Goal: Check status: Verify the current state of an ongoing process or item

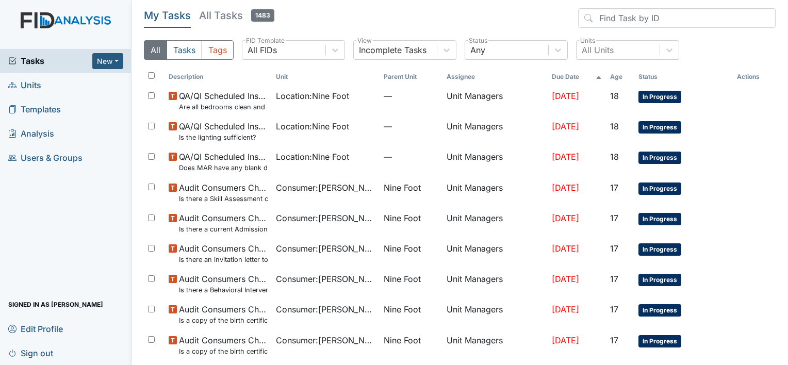
scroll to position [423, 0]
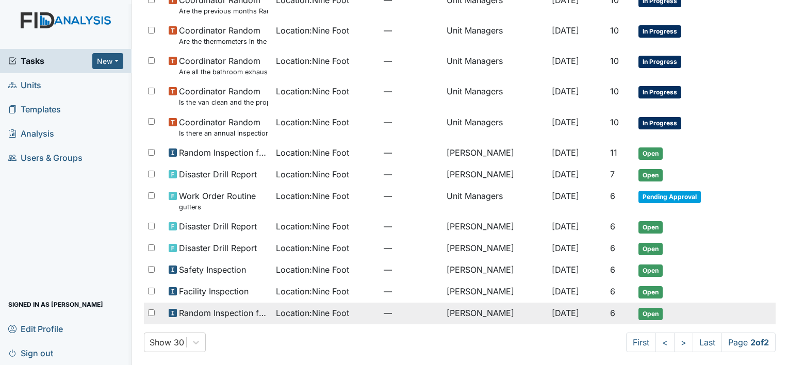
click at [289, 311] on span "Location : Nine Foot" at bounding box center [312, 313] width 73 height 12
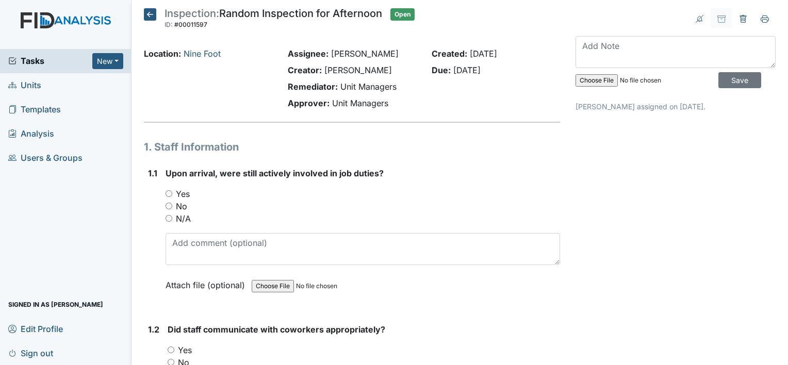
click at [150, 14] on icon at bounding box center [150, 14] width 12 height 12
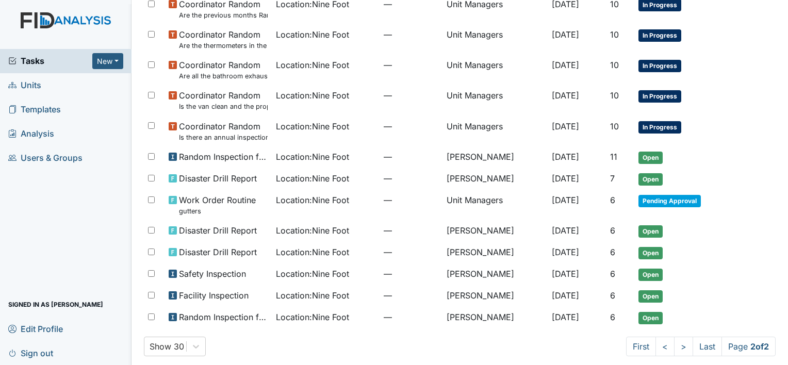
scroll to position [423, 0]
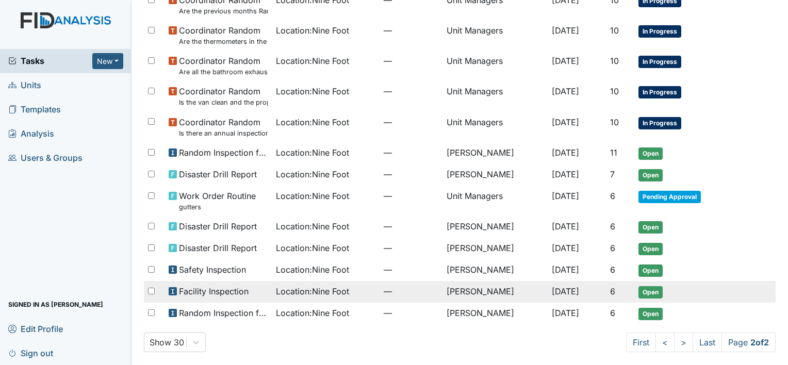
click at [322, 289] on span "Location : Nine Foot" at bounding box center [312, 291] width 73 height 12
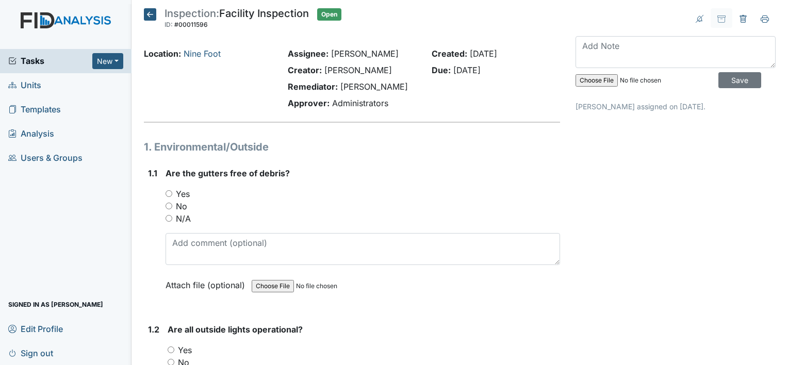
click at [145, 10] on icon at bounding box center [150, 14] width 12 height 12
